Goal: Task Accomplishment & Management: Manage account settings

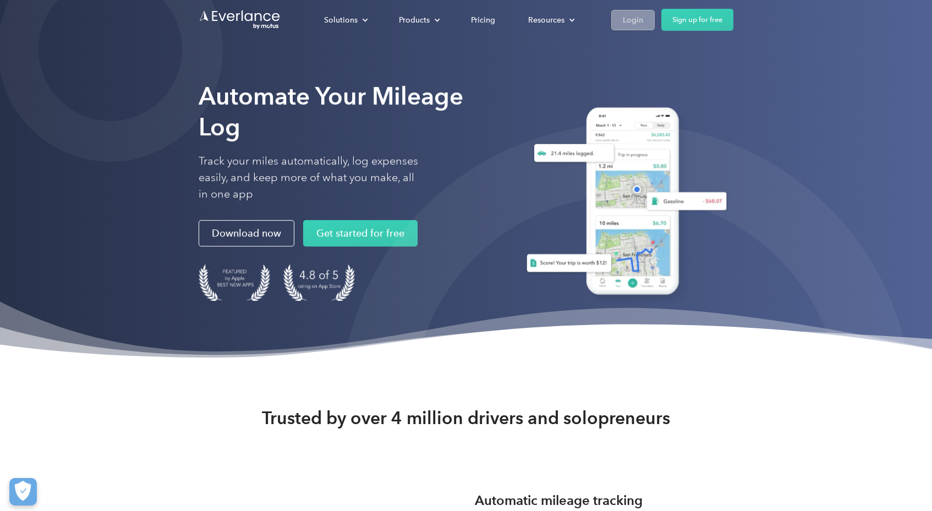
click at [633, 14] on div "Login" at bounding box center [633, 20] width 20 height 14
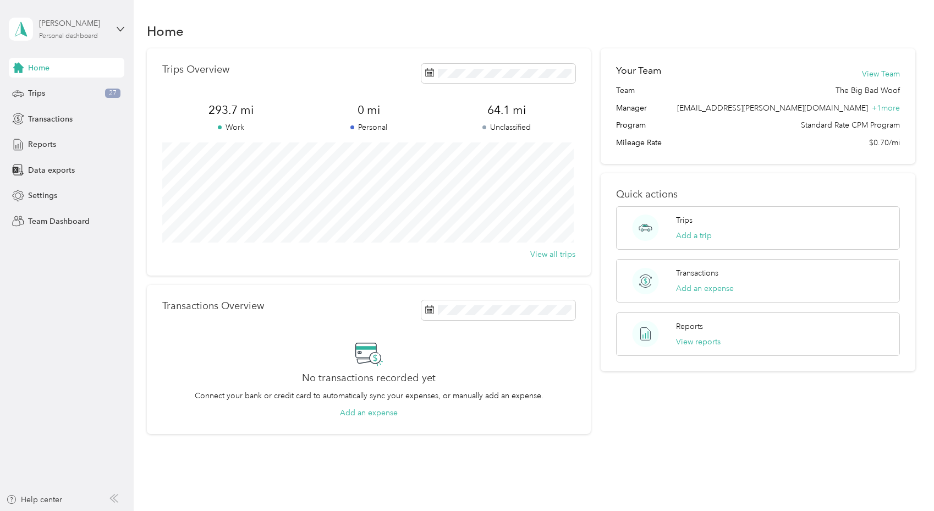
click at [83, 31] on div "[PERSON_NAME] Personal dashboard" at bounding box center [73, 29] width 69 height 22
click at [54, 92] on div "Team dashboard" at bounding box center [156, 85] width 278 height 19
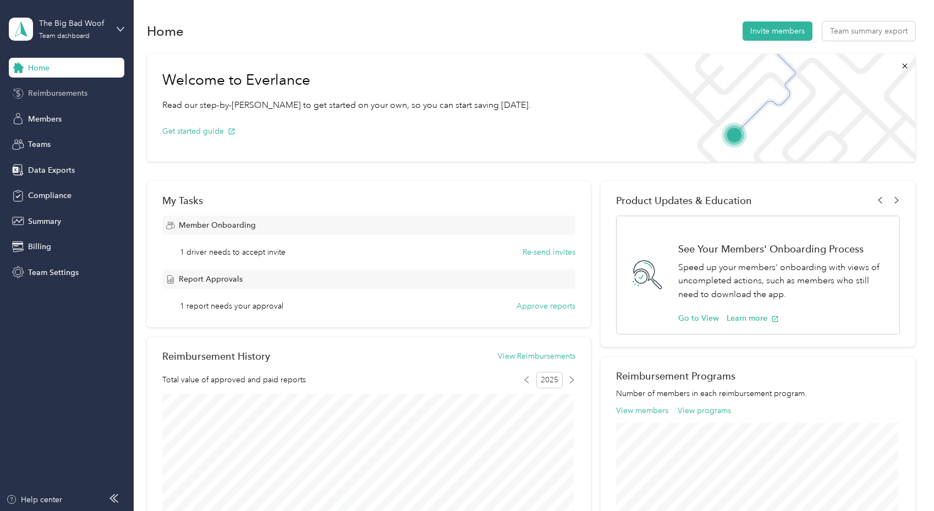
click at [66, 91] on span "Reimbursements" at bounding box center [57, 93] width 59 height 12
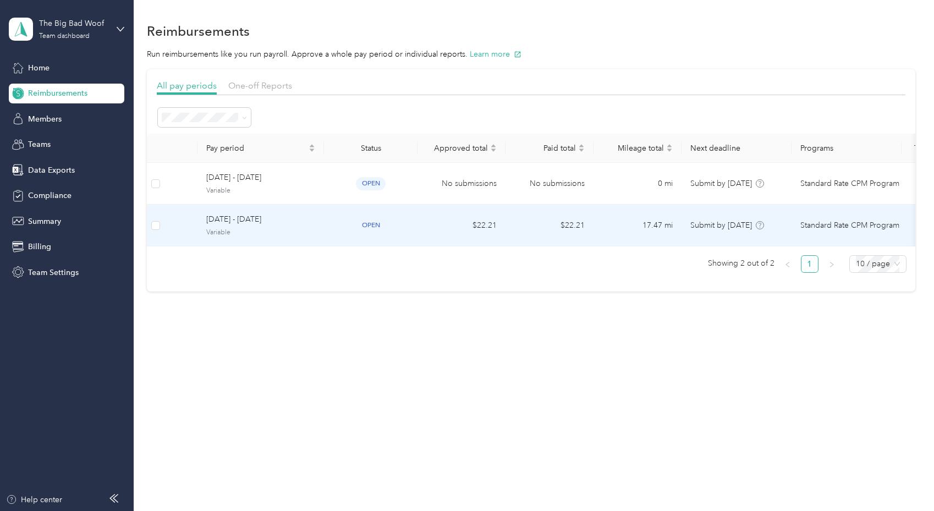
click at [403, 227] on div "open" at bounding box center [371, 225] width 76 height 13
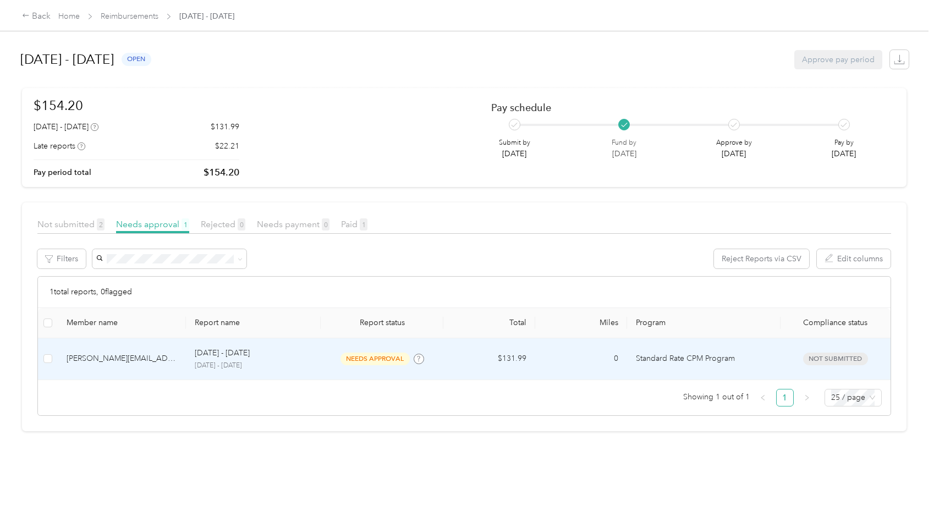
click at [273, 363] on p "[DATE] - [DATE]" at bounding box center [253, 366] width 117 height 10
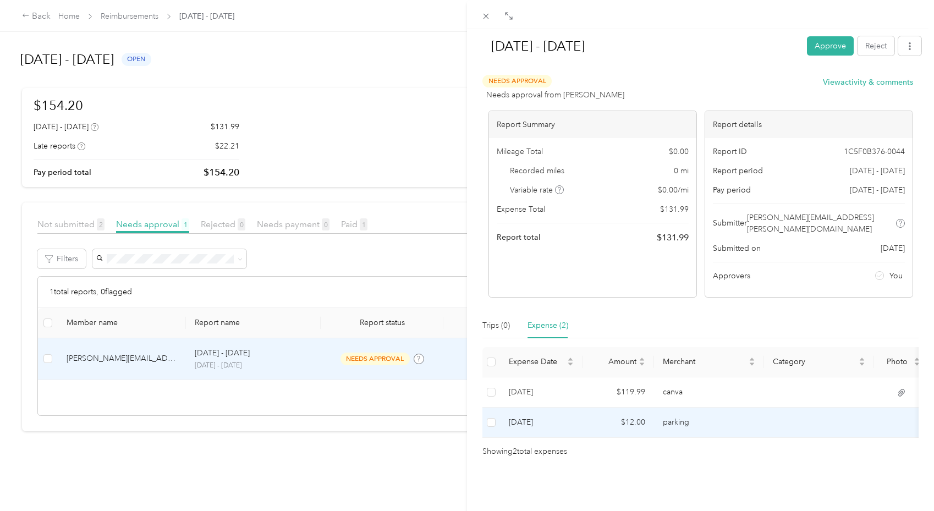
click at [842, 410] on td at bounding box center [819, 423] width 110 height 30
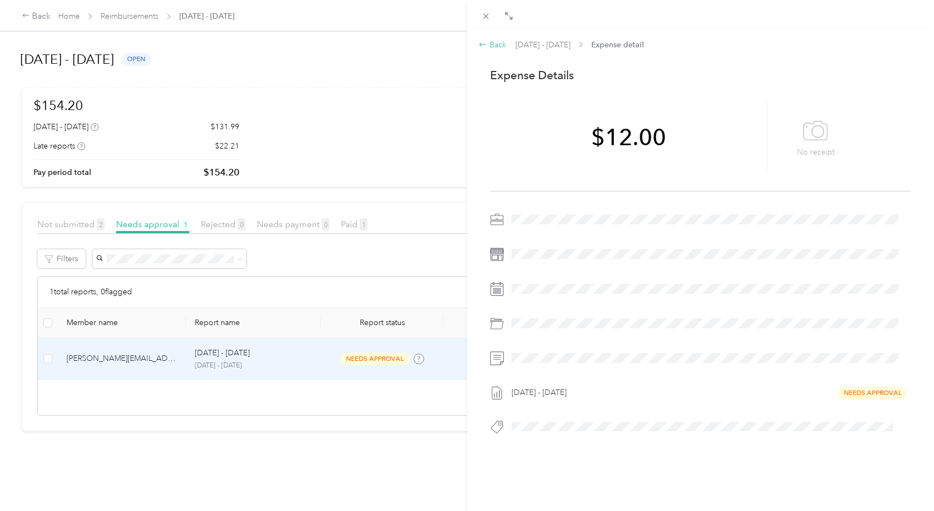
click at [490, 44] on div "Back" at bounding box center [493, 45] width 28 height 12
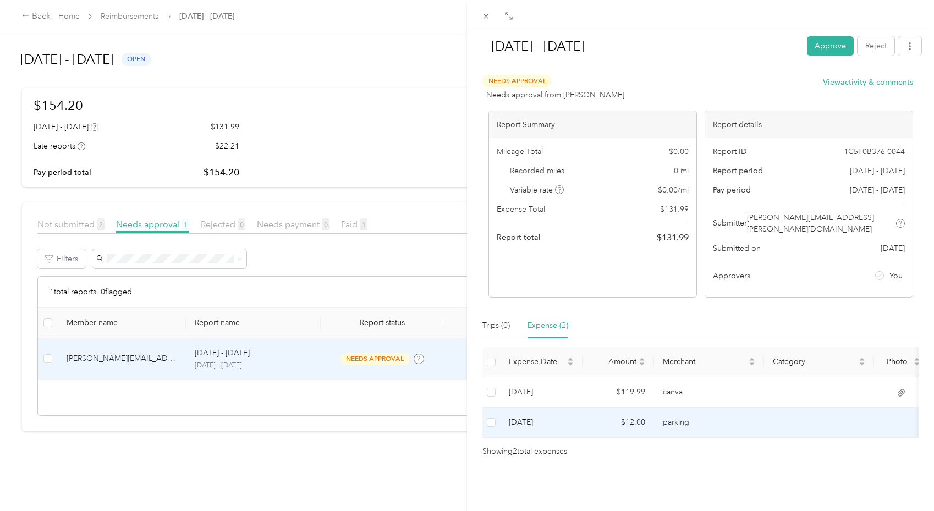
click at [871, 412] on td at bounding box center [819, 423] width 110 height 30
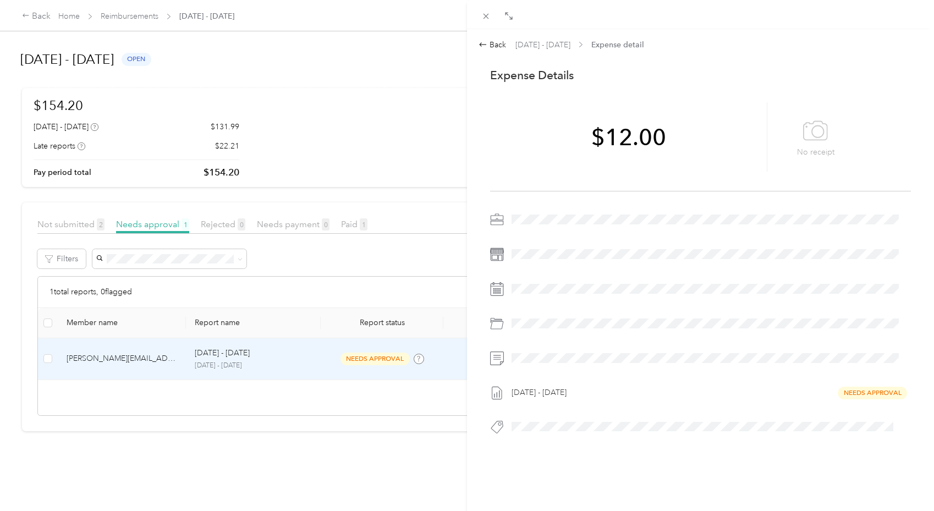
click at [489, 37] on div "Back [DATE] - [DATE] Expense detail This expense cannot be edited because it is…" at bounding box center [700, 284] width 467 height 511
click at [482, 42] on icon at bounding box center [483, 44] width 9 height 9
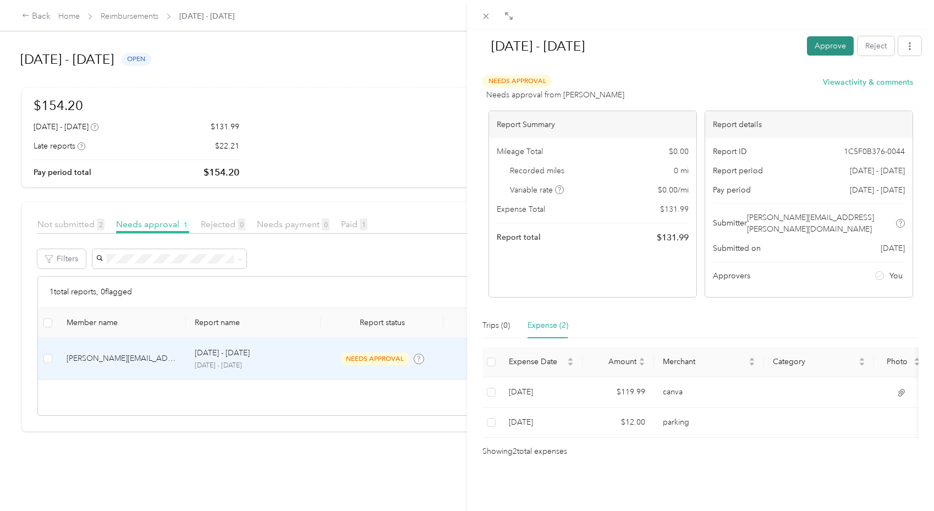
click at [830, 46] on button "Approve" at bounding box center [830, 45] width 47 height 19
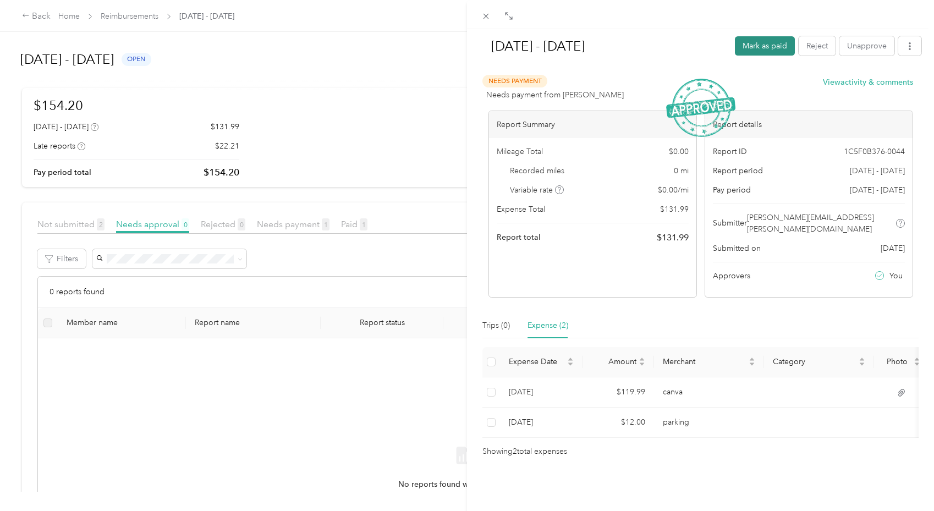
click at [764, 46] on button "Mark as paid" at bounding box center [765, 45] width 60 height 19
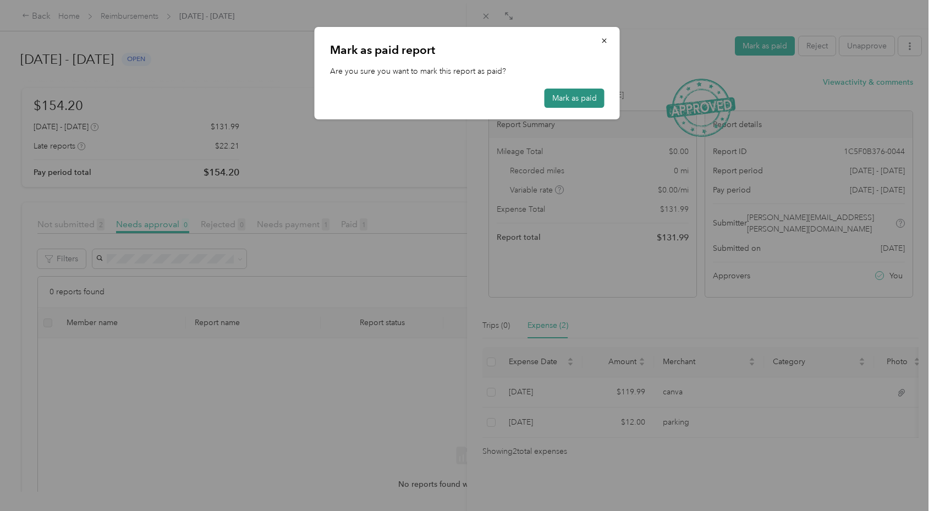
click at [556, 98] on button "Mark as paid" at bounding box center [575, 98] width 60 height 19
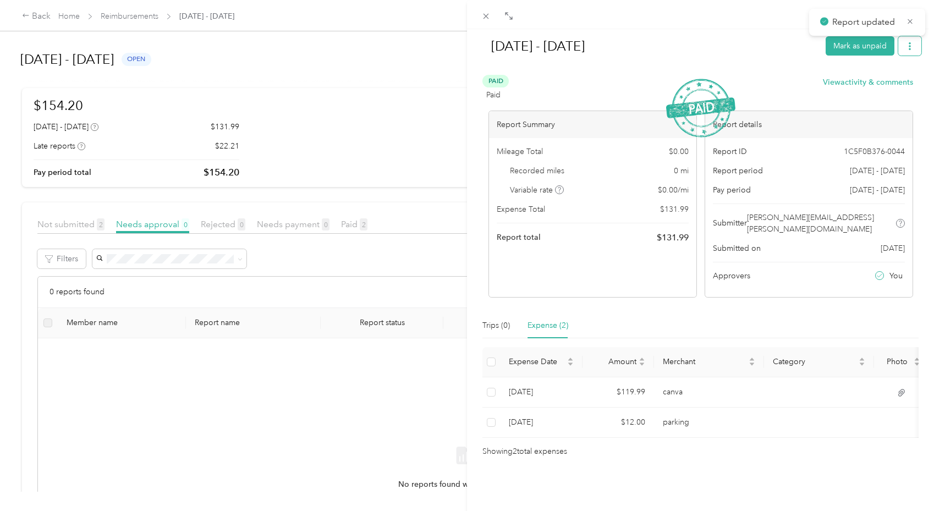
click at [903, 39] on button "button" at bounding box center [909, 45] width 23 height 19
click at [765, 59] on div "[DATE] - [DATE]" at bounding box center [649, 46] width 338 height 29
click at [797, 85] on div "Paid Paid View activity & comments" at bounding box center [698, 88] width 431 height 26
click at [819, 102] on div "Paid Paid View activity & comments Report Summary Mileage Total $ 0.00 Recorded…" at bounding box center [701, 186] width 436 height 223
click at [908, 46] on button "button" at bounding box center [909, 45] width 23 height 19
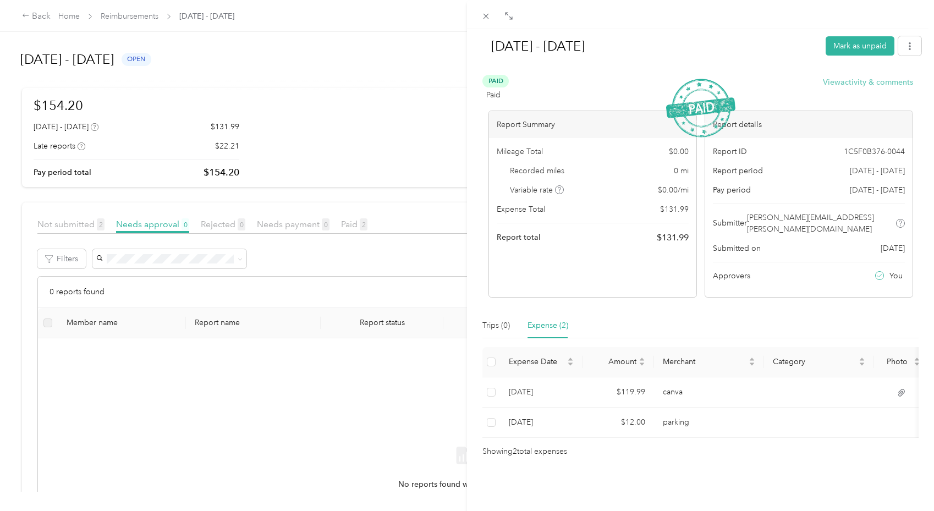
click at [861, 80] on button "View activity & comments" at bounding box center [868, 82] width 90 height 12
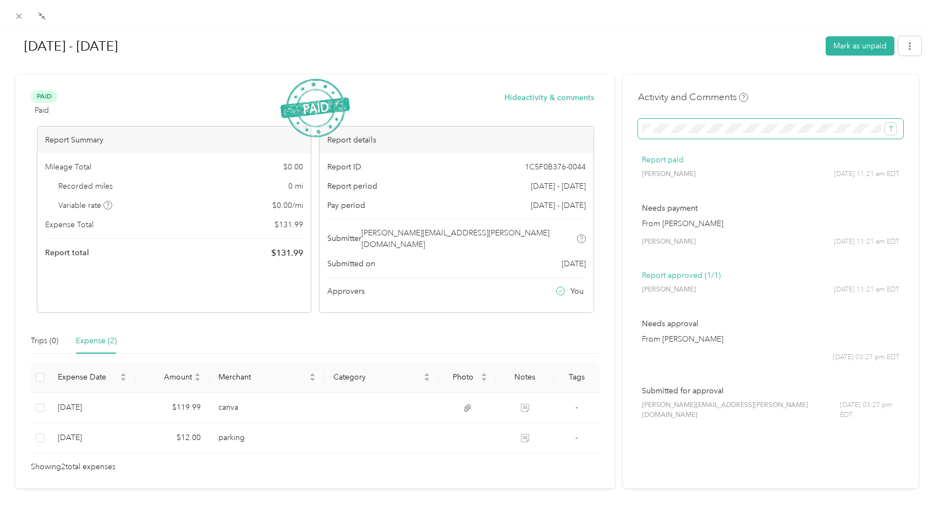
click at [885, 123] on button "submit" at bounding box center [891, 129] width 12 height 12
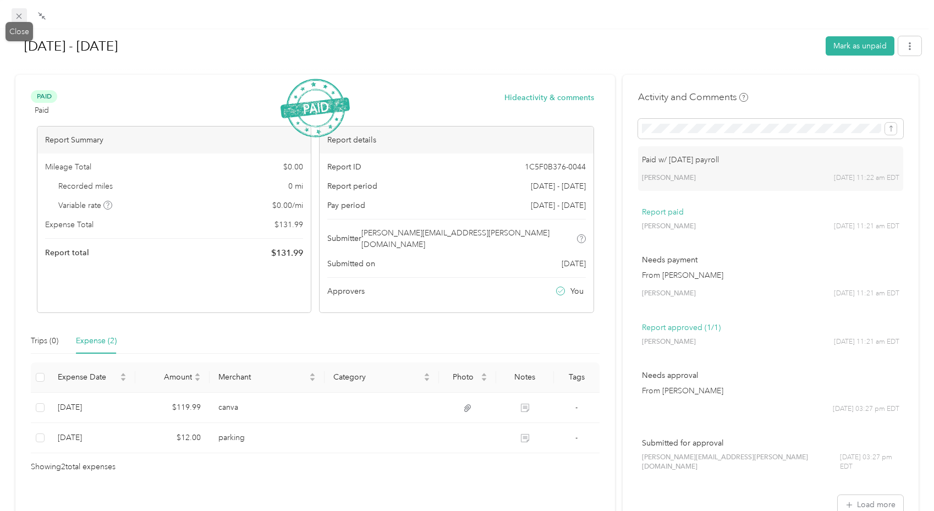
click at [15, 15] on icon at bounding box center [18, 16] width 9 height 9
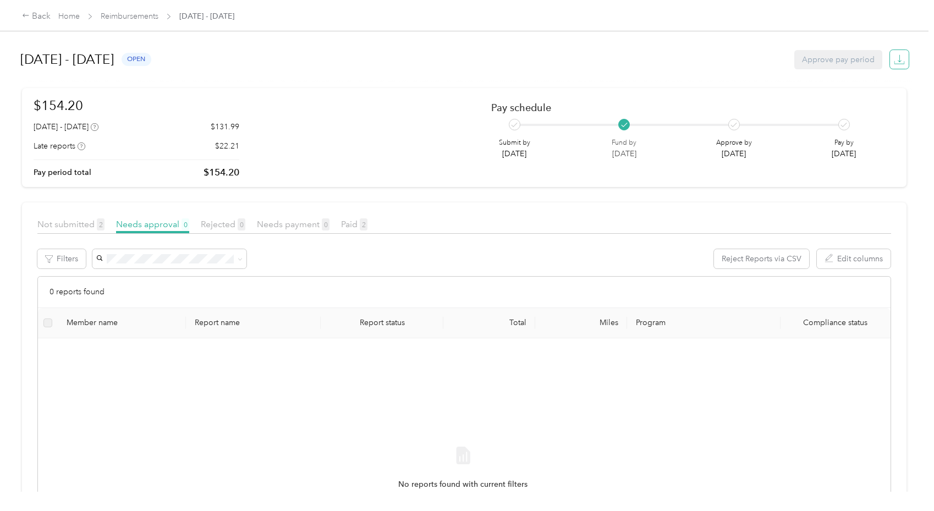
click at [899, 59] on icon "button" at bounding box center [899, 59] width 11 height 11
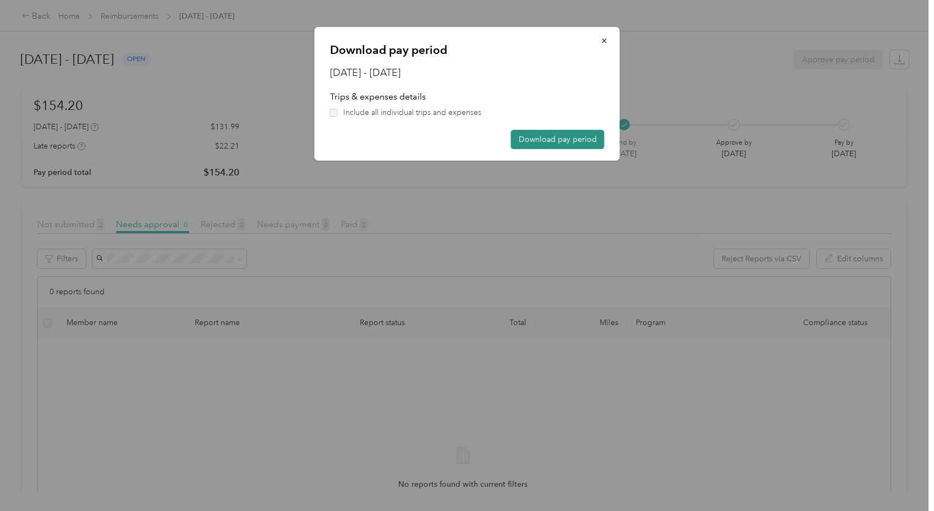
click at [552, 142] on button "Download pay period" at bounding box center [558, 139] width 94 height 19
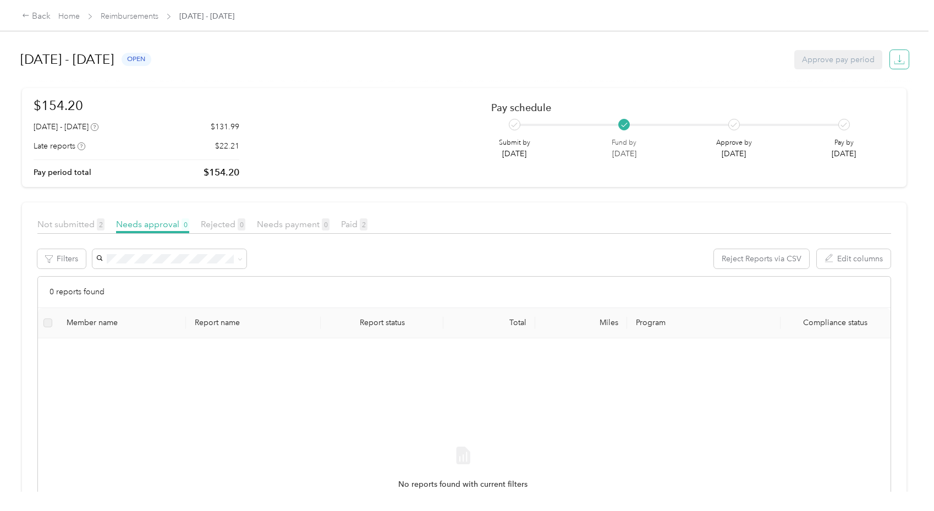
click at [900, 59] on icon "button" at bounding box center [899, 59] width 11 height 11
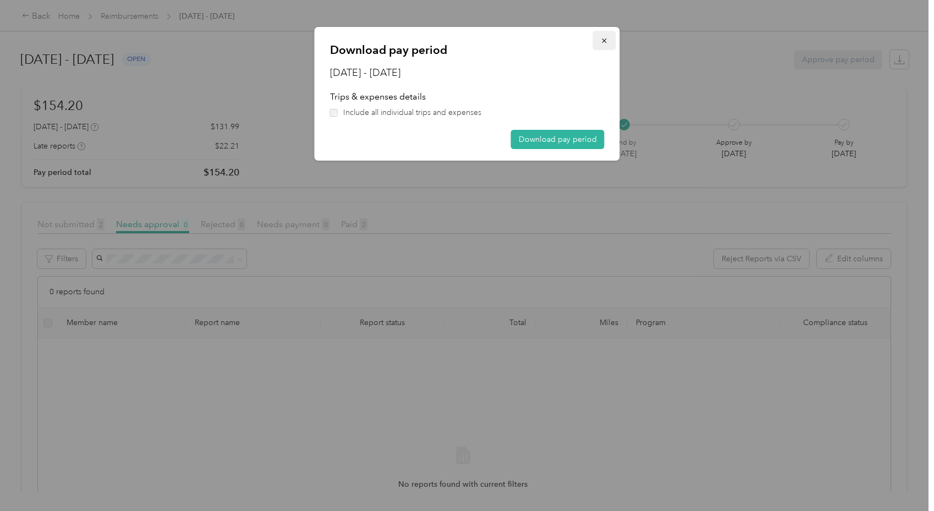
click at [603, 41] on icon "button" at bounding box center [605, 41] width 8 height 8
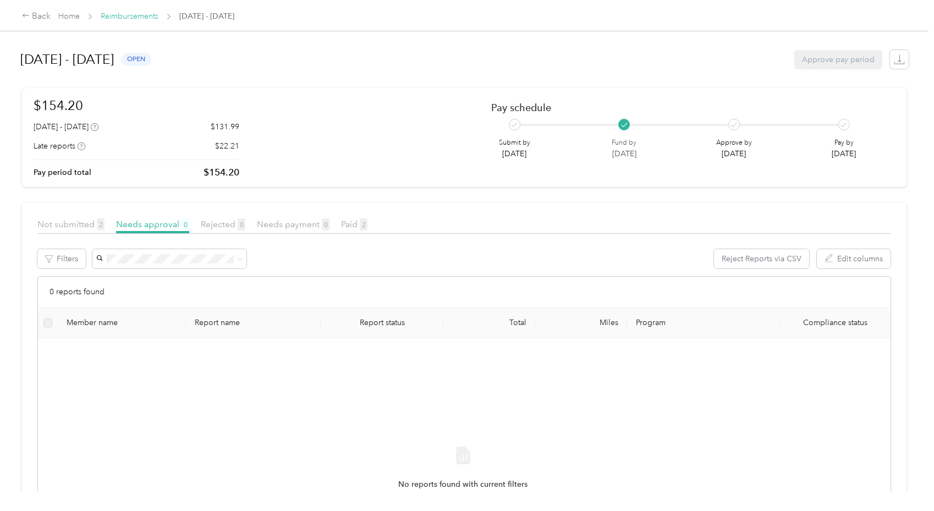
click at [122, 19] on link "Reimbursements" at bounding box center [130, 16] width 58 height 9
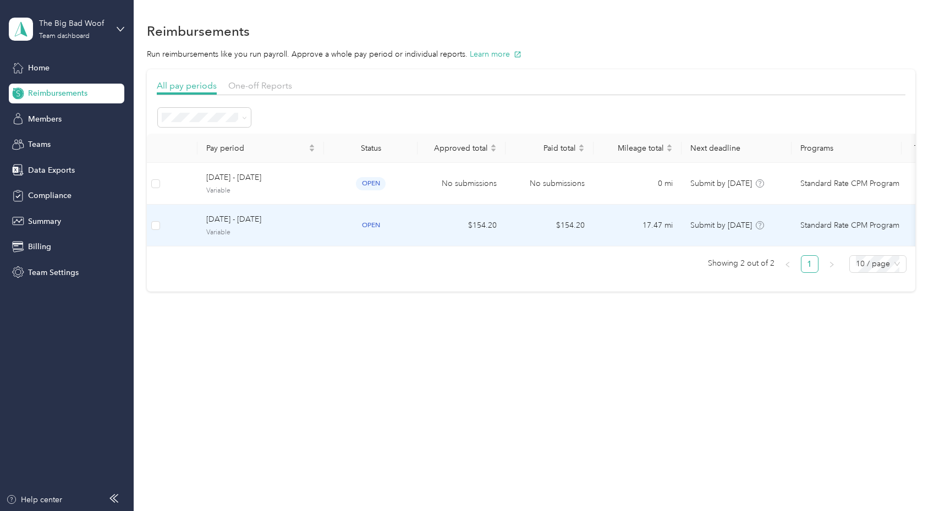
click at [411, 217] on td "open" at bounding box center [371, 226] width 94 height 42
click at [370, 227] on span "open" at bounding box center [371, 225] width 30 height 13
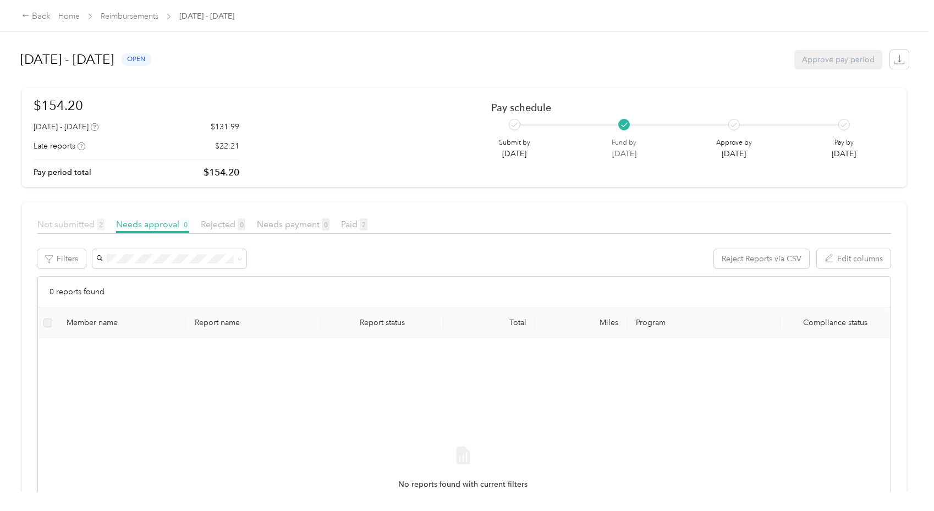
click at [80, 226] on span "Not submitted 2" at bounding box center [70, 224] width 67 height 10
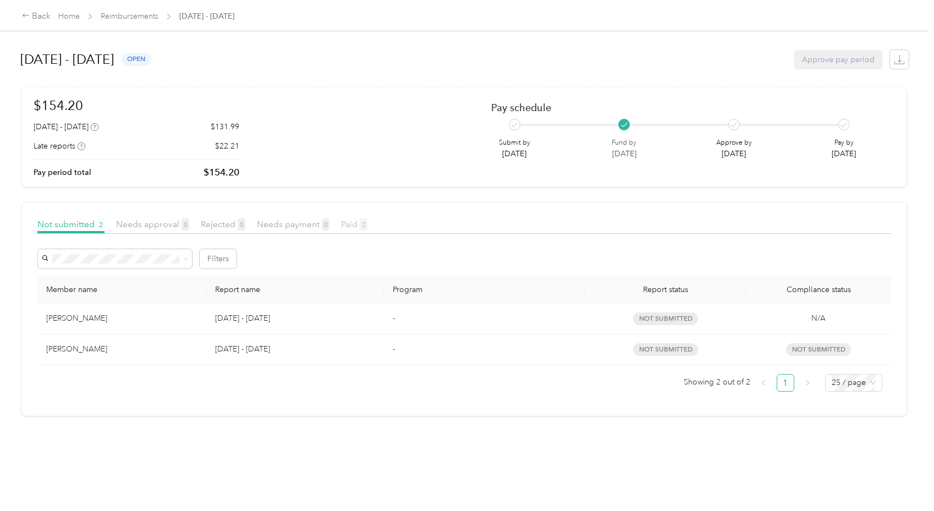
click at [347, 223] on span "Paid 2" at bounding box center [354, 224] width 26 height 10
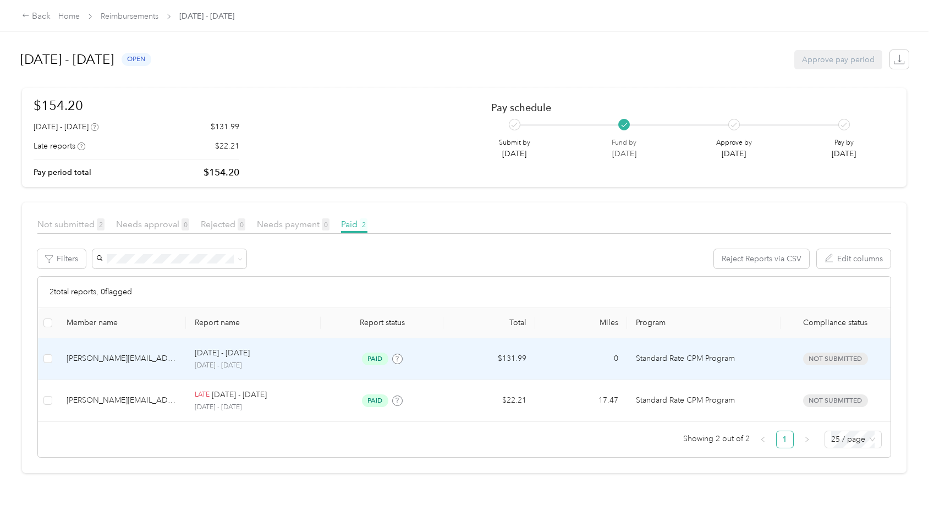
click at [421, 361] on div "paid" at bounding box center [382, 359] width 105 height 13
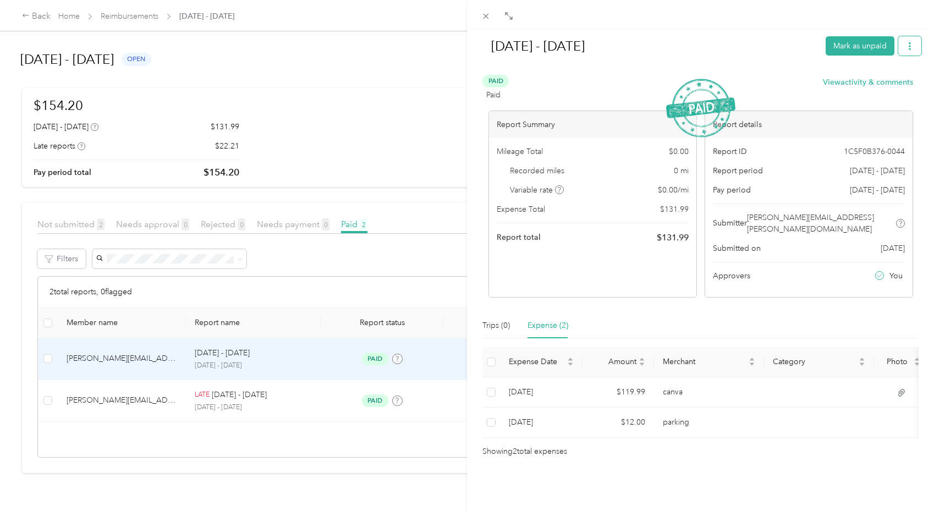
click at [906, 38] on button "button" at bounding box center [909, 45] width 23 height 19
click at [886, 85] on span "Download" at bounding box center [870, 86] width 36 height 12
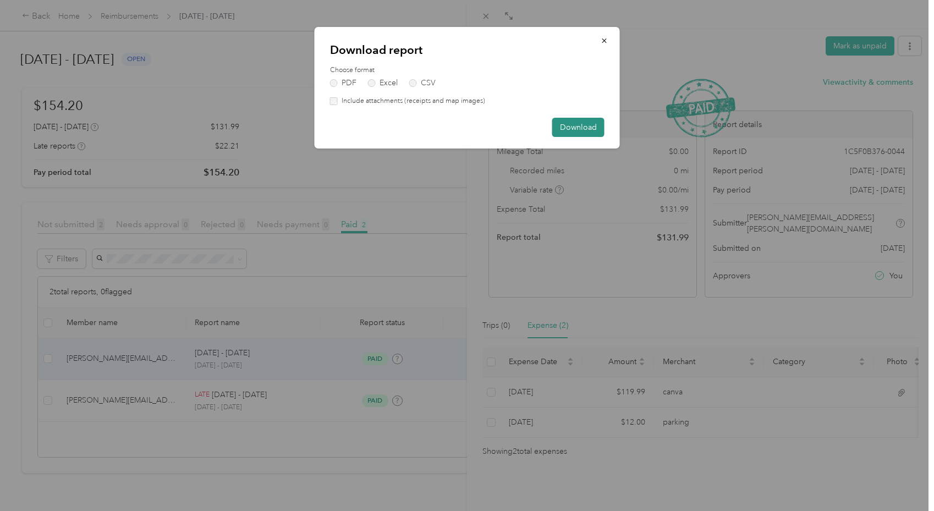
click at [600, 131] on button "Download" at bounding box center [578, 127] width 52 height 19
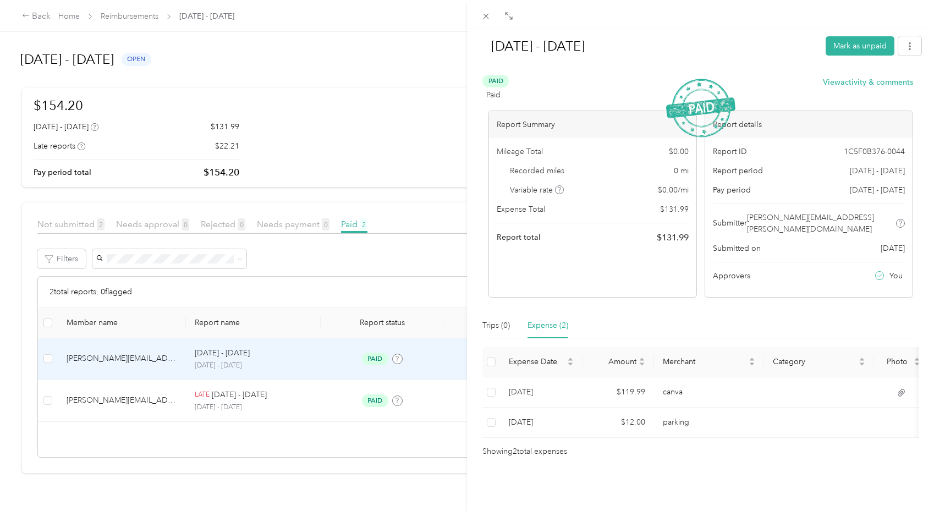
drag, startPoint x: 281, startPoint y: 402, endPoint x: 275, endPoint y: 402, distance: 6.1
click at [280, 403] on div "[DATE] - [DATE] Mark as unpaid Paid Paid View activity & comments Report Summar…" at bounding box center [467, 255] width 934 height 511
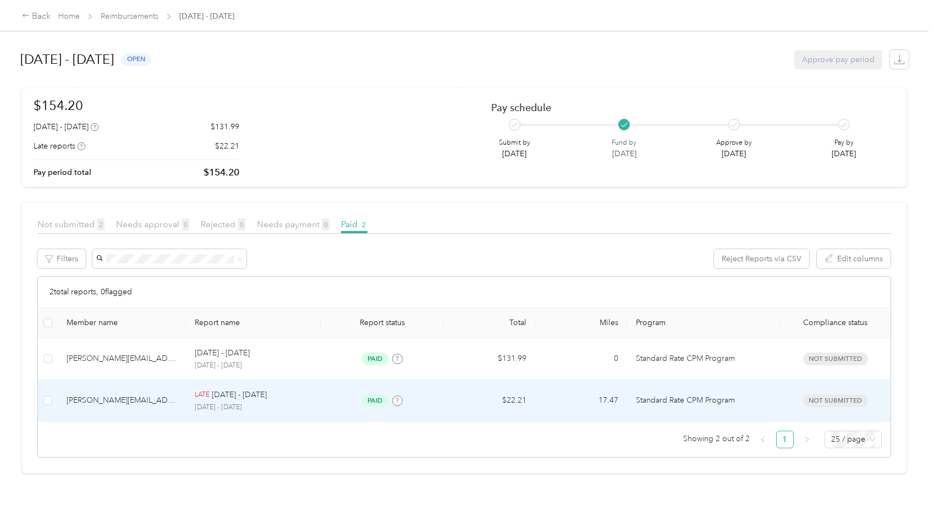
click at [431, 403] on div "paid" at bounding box center [382, 400] width 105 height 13
